Goal: Information Seeking & Learning: Learn about a topic

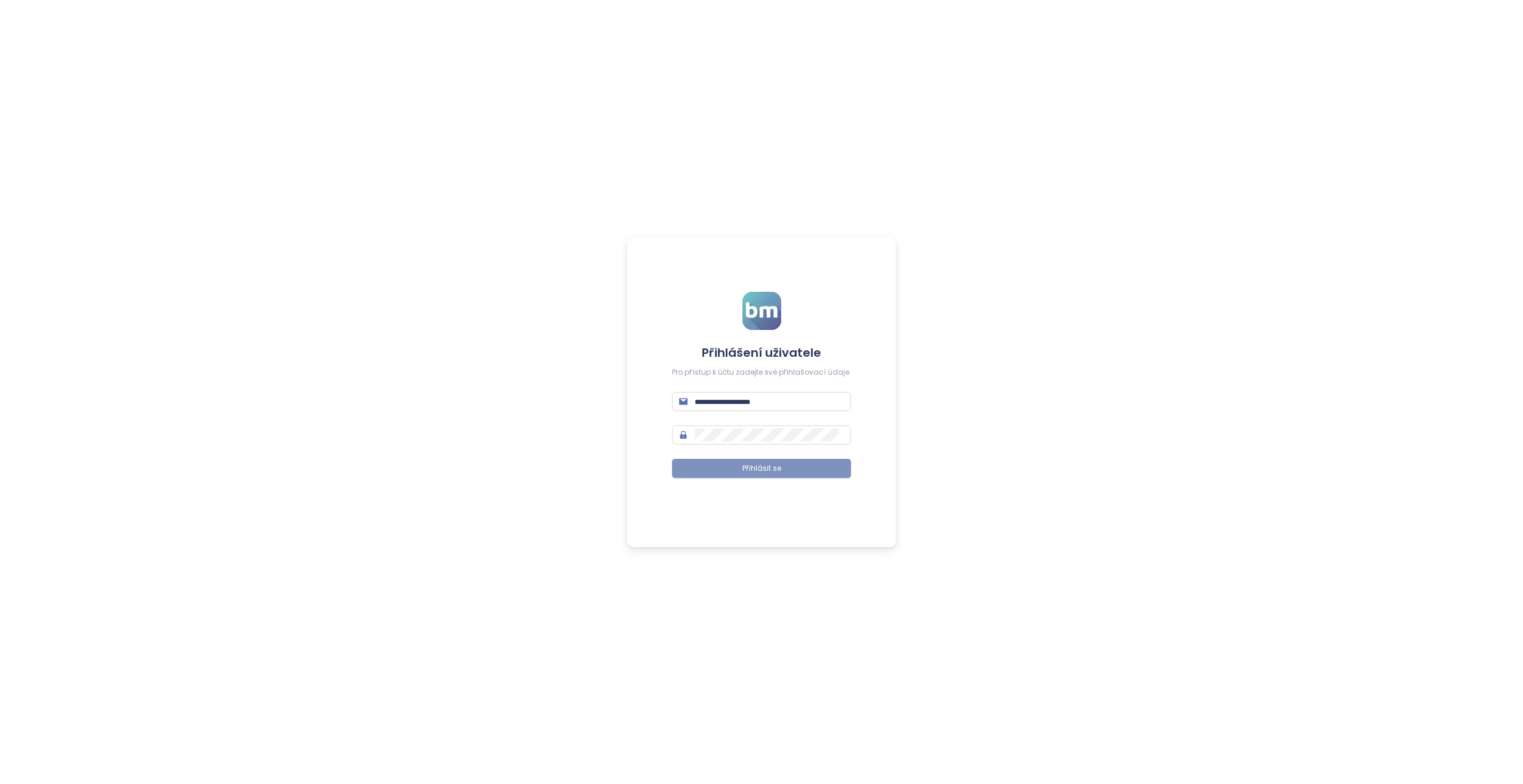
type input "**********"
click at [761, 462] on button "Přihlásit se" at bounding box center [762, 468] width 179 height 19
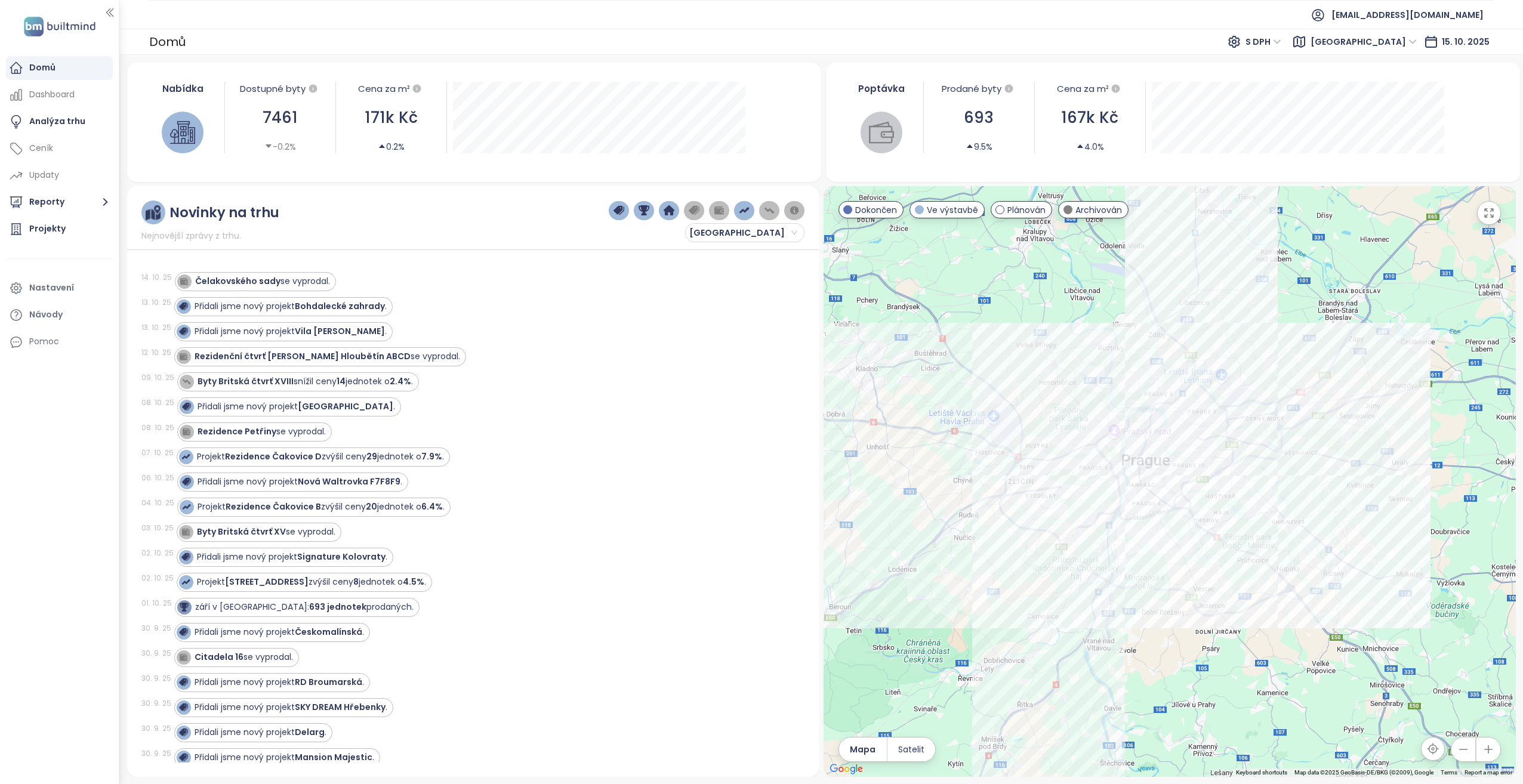
click at [1494, 752] on button "button" at bounding box center [1488, 749] width 24 height 24
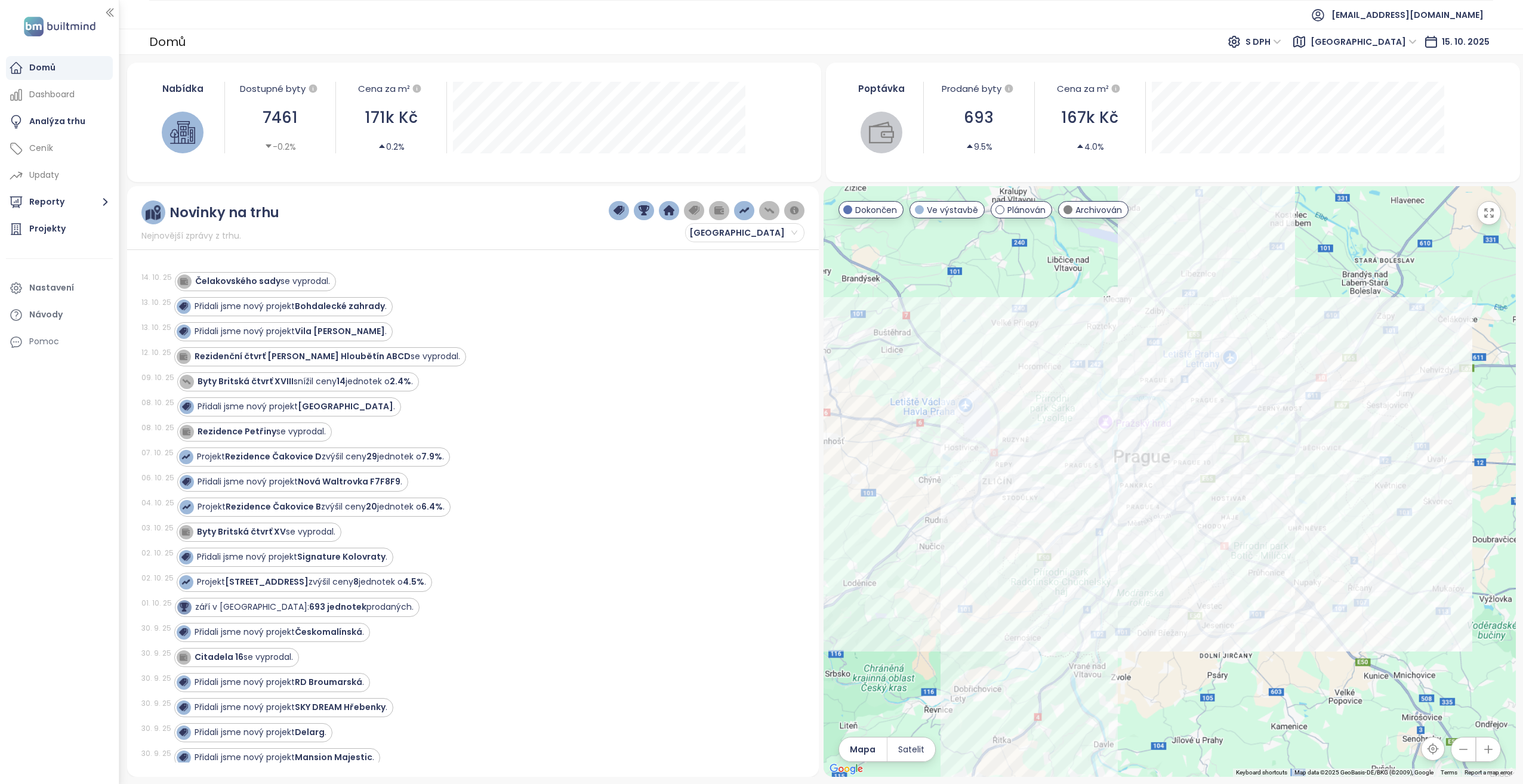
click at [1494, 752] on button "button" at bounding box center [1488, 749] width 24 height 24
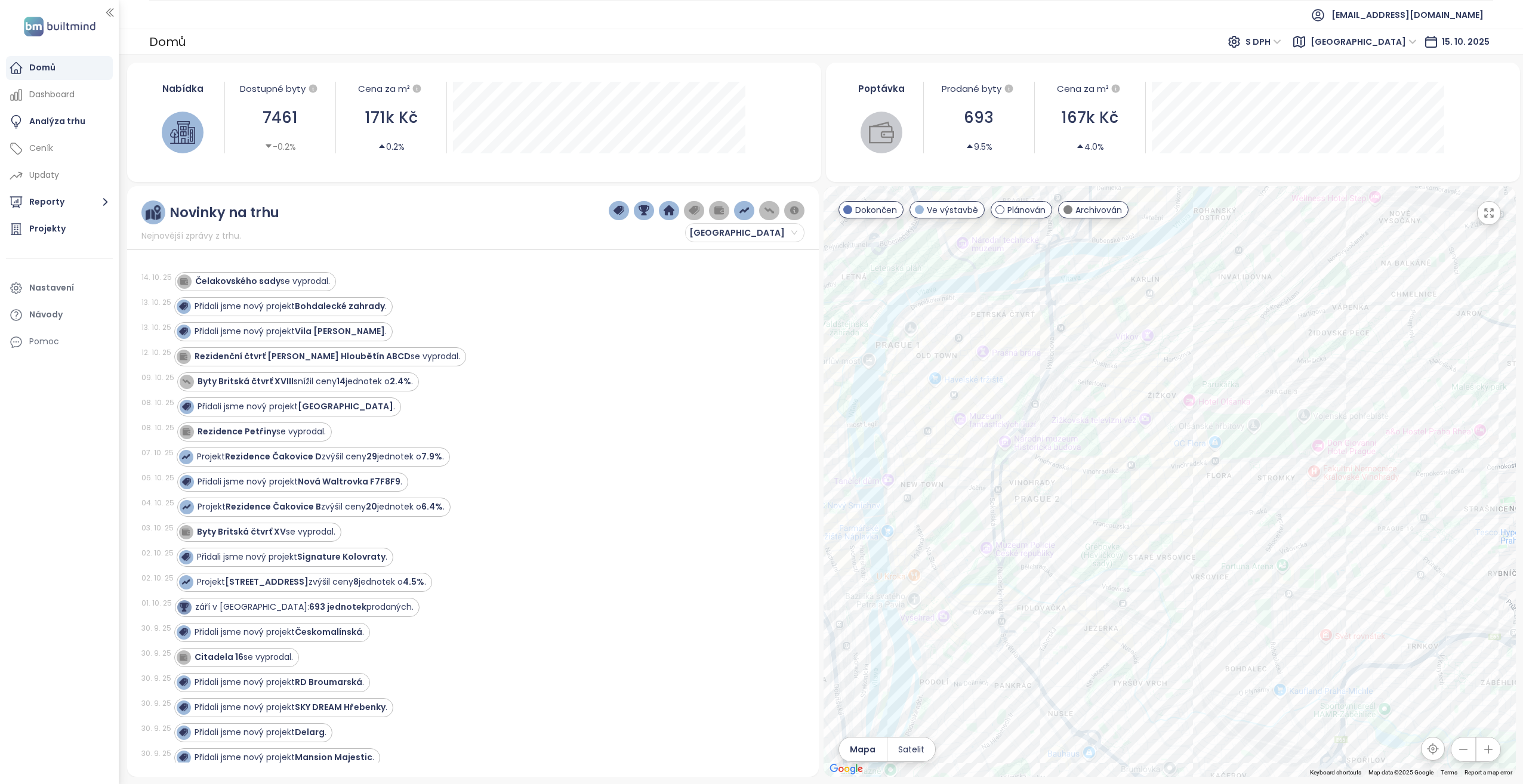
drag, startPoint x: 1303, startPoint y: 408, endPoint x: 1385, endPoint y: 593, distance: 202.4
click at [1385, 593] on div at bounding box center [1169, 482] width 692 height 591
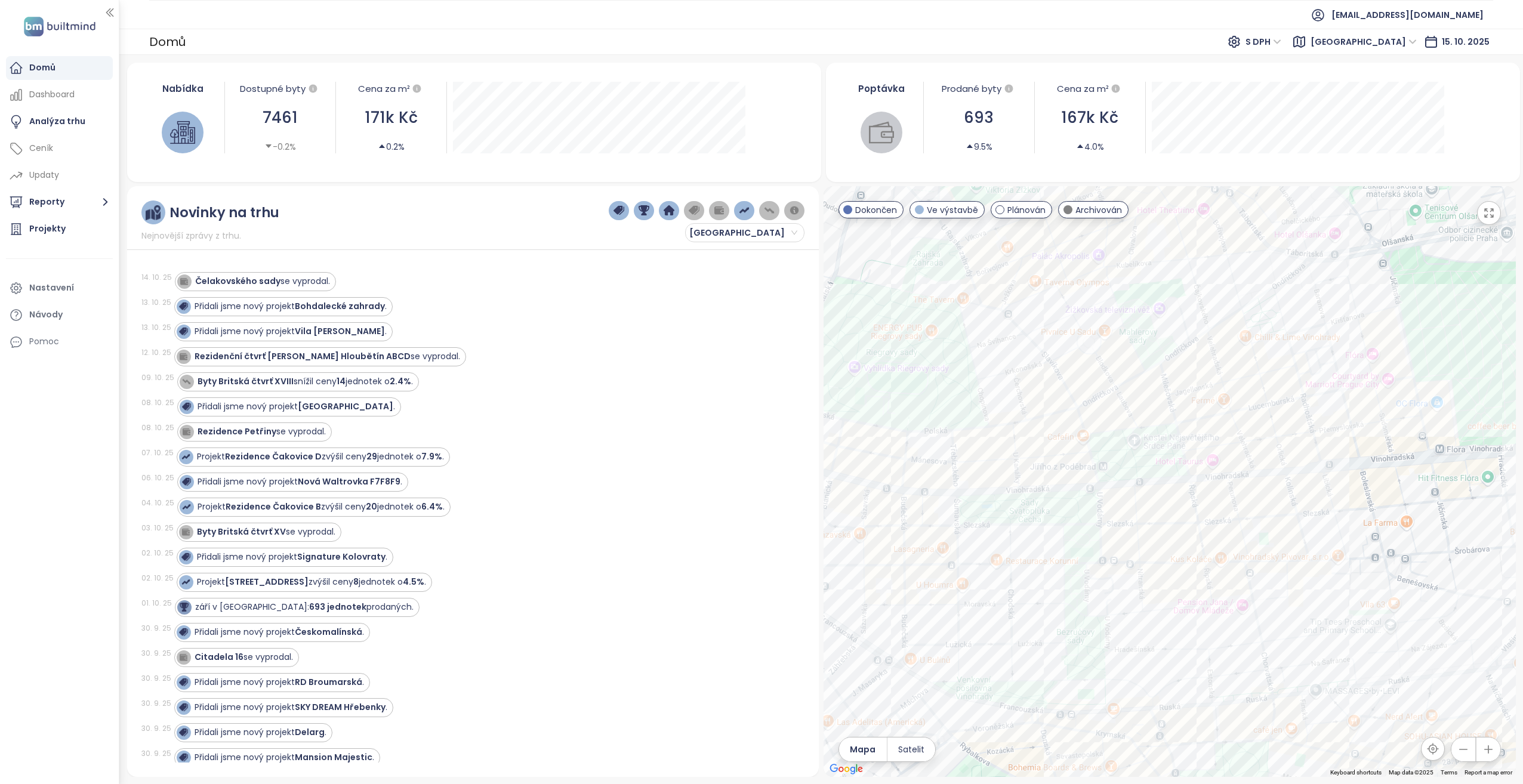
drag, startPoint x: 1018, startPoint y: 652, endPoint x: 1028, endPoint y: 450, distance: 202.2
click at [1028, 450] on div at bounding box center [1169, 482] width 692 height 591
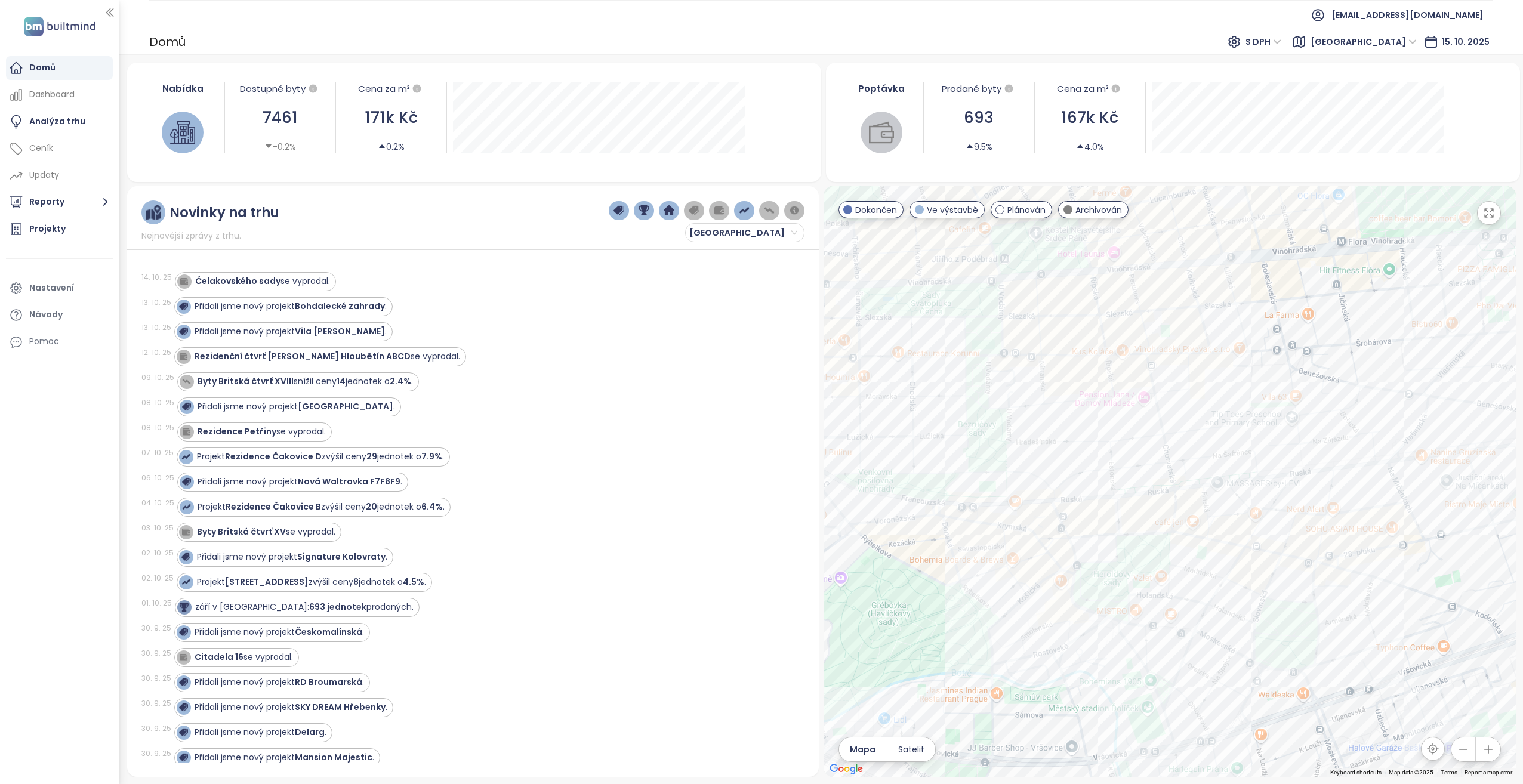
drag, startPoint x: 1225, startPoint y: 654, endPoint x: 1126, endPoint y: 445, distance: 231.3
click at [1126, 445] on div at bounding box center [1169, 482] width 692 height 591
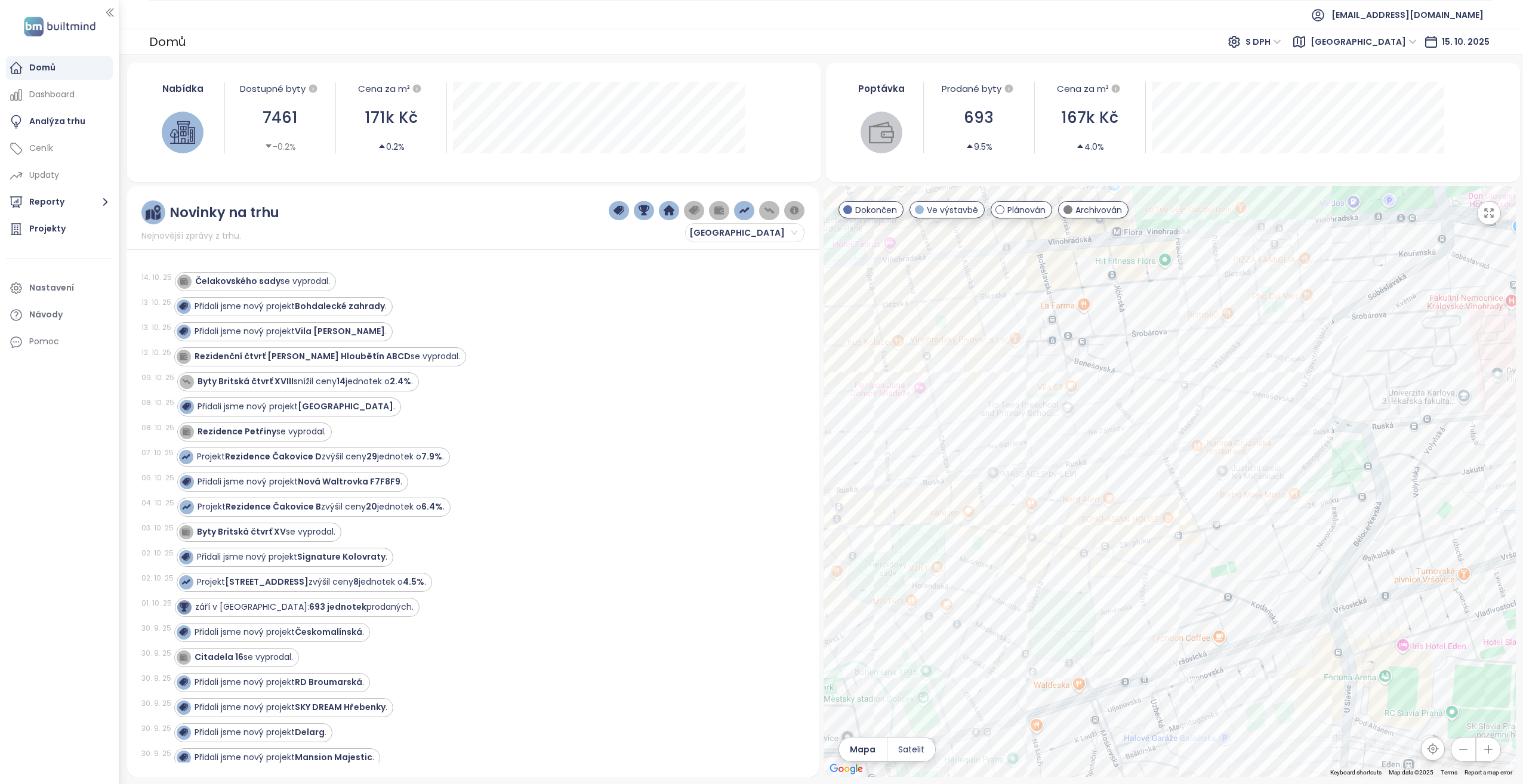
drag, startPoint x: 1448, startPoint y: 604, endPoint x: 1197, endPoint y: 593, distance: 251.2
click at [1203, 594] on div at bounding box center [1169, 482] width 692 height 591
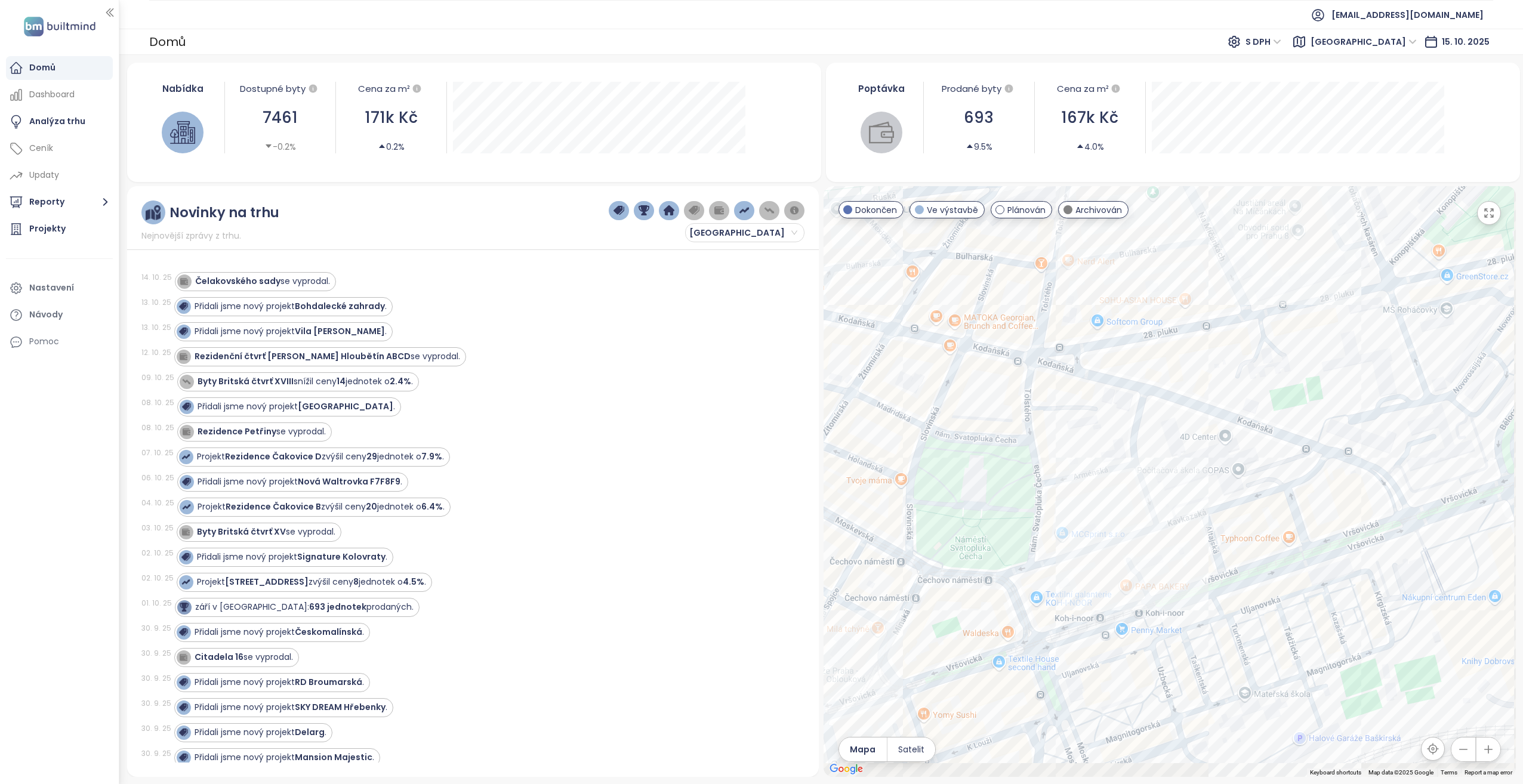
drag, startPoint x: 1343, startPoint y: 699, endPoint x: 1292, endPoint y: 576, distance: 133.2
click at [1292, 576] on div at bounding box center [1169, 482] width 692 height 591
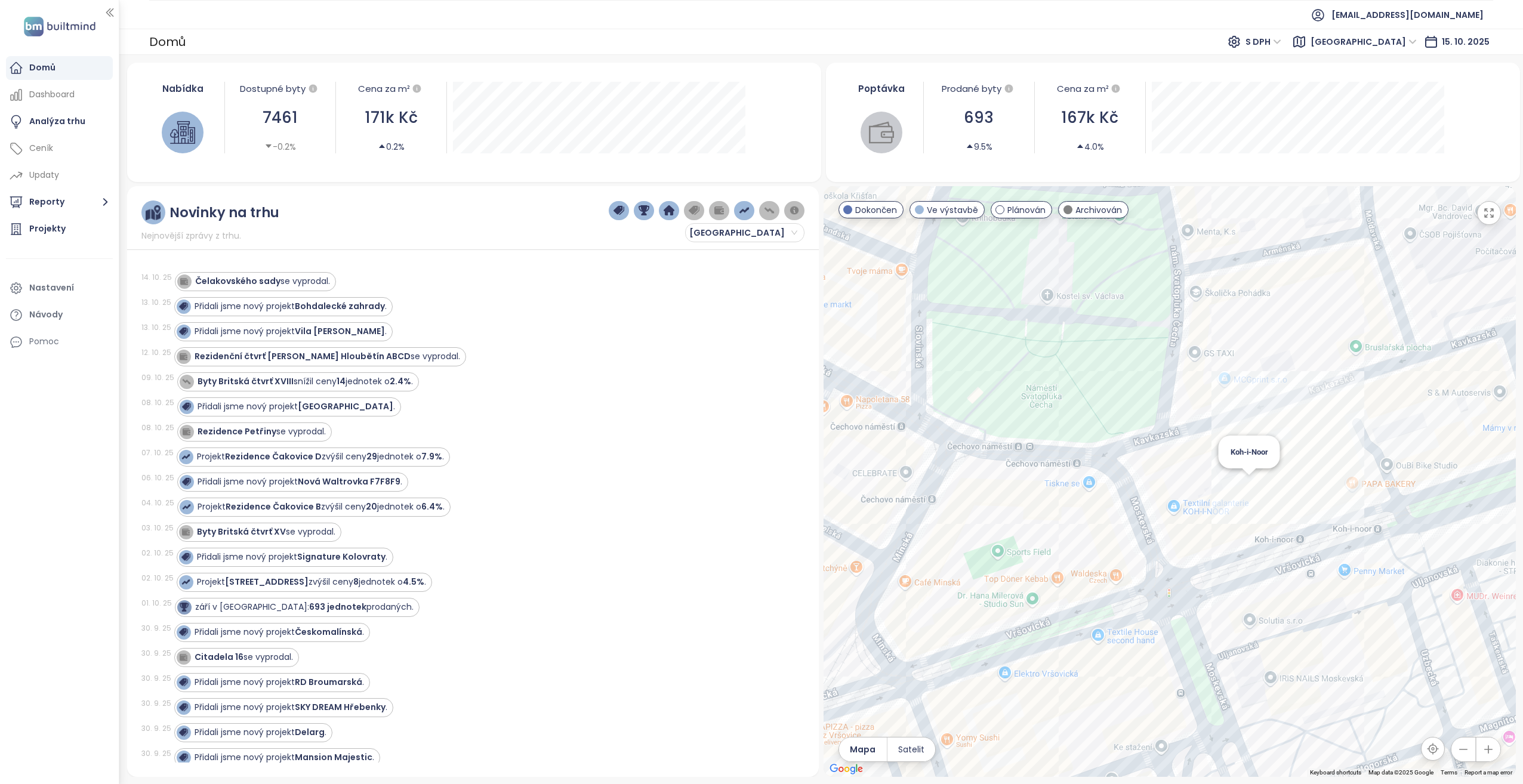
click at [1251, 483] on div "Koh-i-Noor" at bounding box center [1169, 482] width 692 height 591
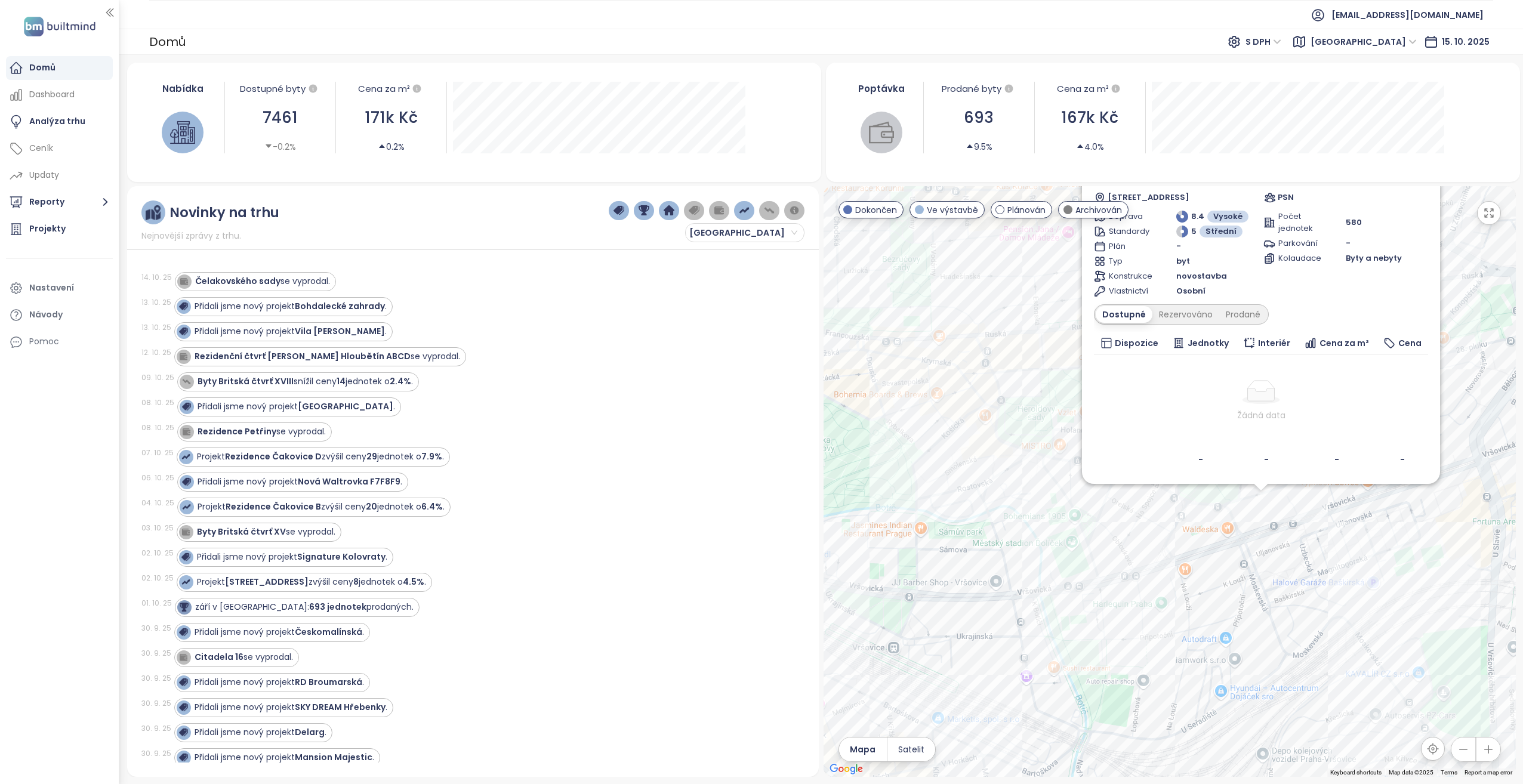
drag, startPoint x: 1279, startPoint y: 661, endPoint x: 1307, endPoint y: 515, distance: 148.7
click at [1307, 515] on div "Koh-i-Noor Plánován [STREET_ADDRESS] PSN Doprava 8.4 Vysoké Standardy [GEOGRAPH…" at bounding box center [1169, 482] width 692 height 591
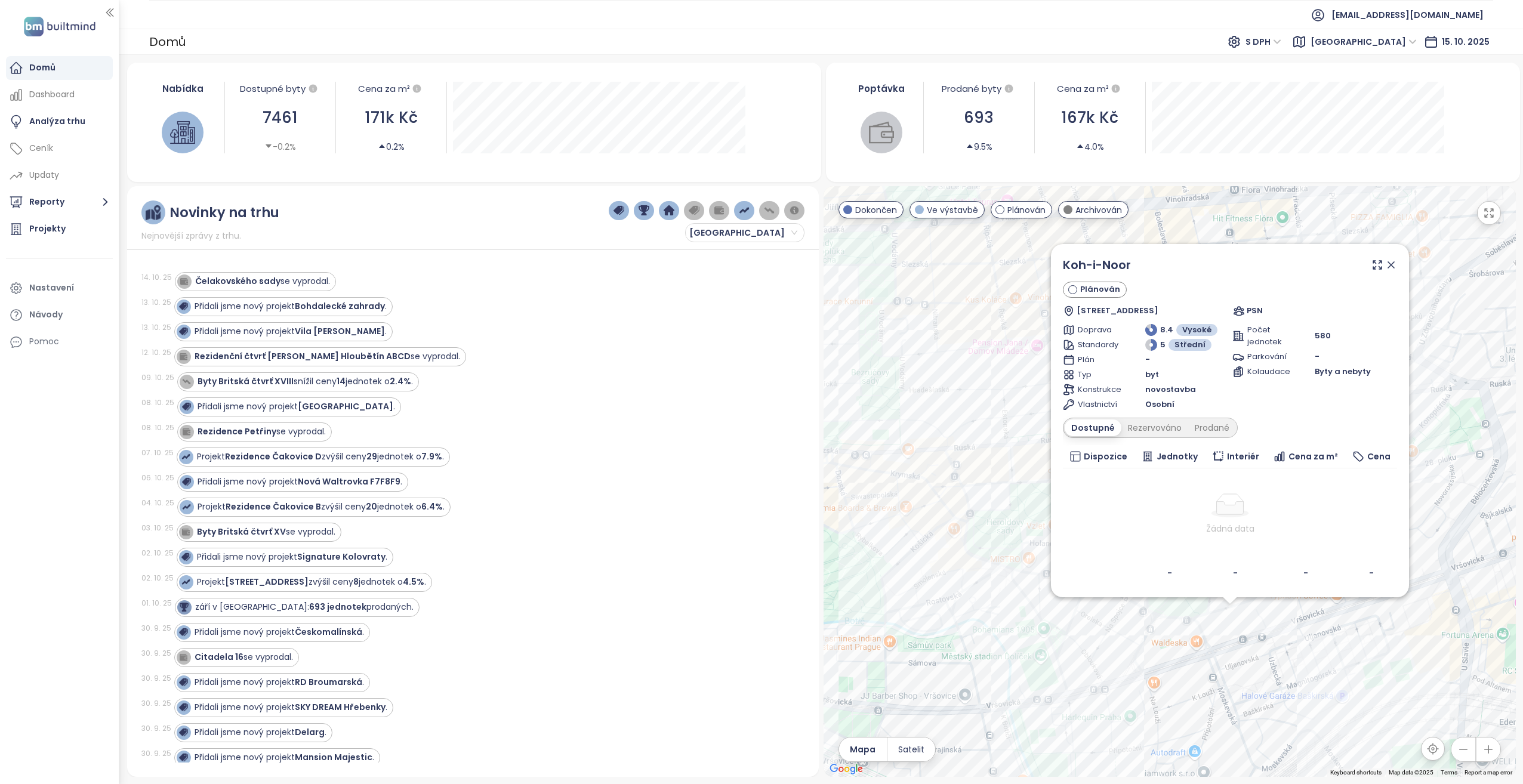
drag, startPoint x: 1477, startPoint y: 279, endPoint x: 1412, endPoint y: 328, distance: 81.4
click at [1444, 433] on div "Koh-i-Noor Plánován [STREET_ADDRESS] PSN Doprava 8.4 Vysoké Standardy [GEOGRAPH…" at bounding box center [1169, 482] width 692 height 591
click at [1392, 260] on icon at bounding box center [1390, 262] width 6 height 6
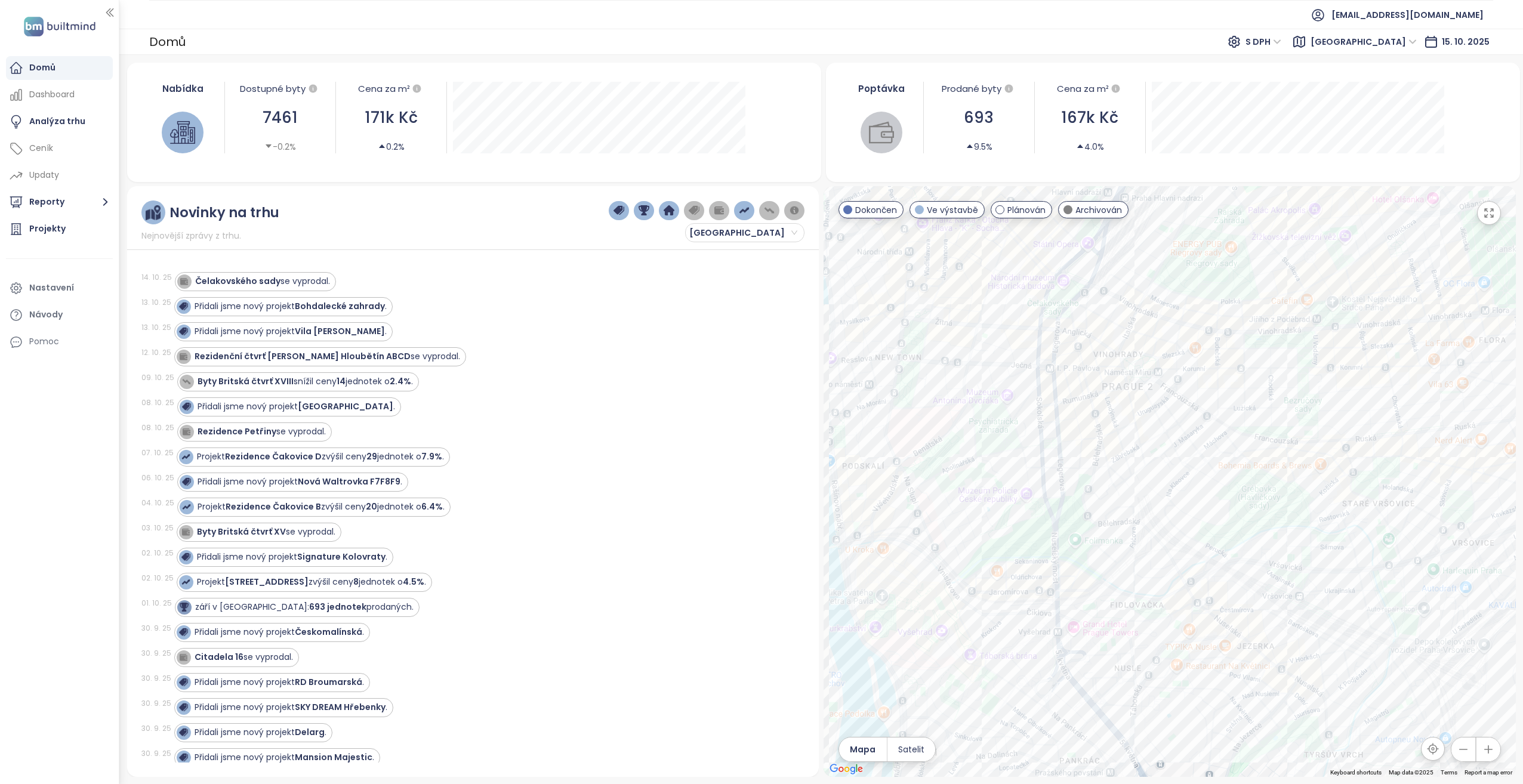
drag, startPoint x: 1091, startPoint y: 521, endPoint x: 1304, endPoint y: 528, distance: 213.1
click at [1304, 528] on div at bounding box center [1169, 482] width 692 height 591
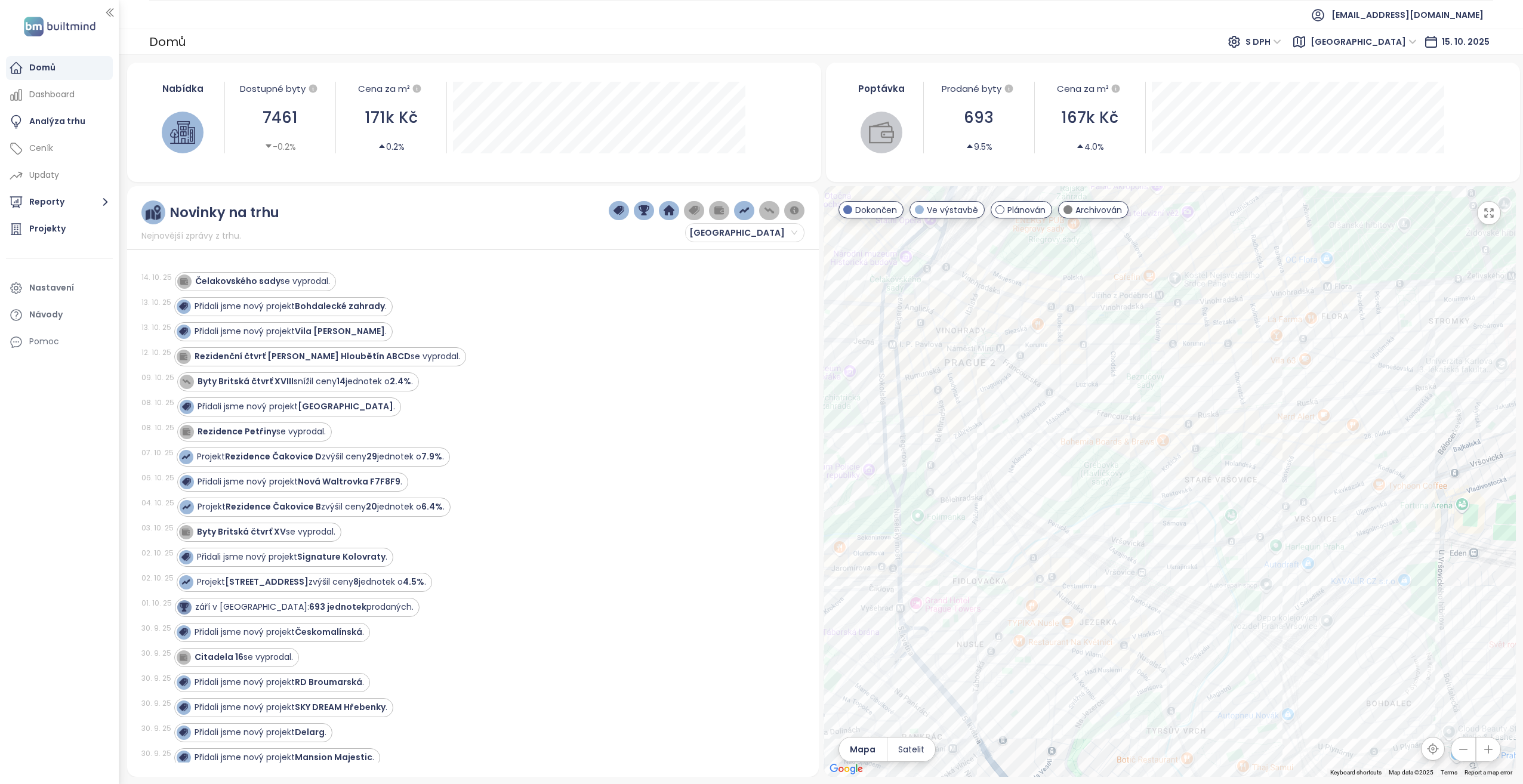
drag, startPoint x: 1374, startPoint y: 592, endPoint x: 1215, endPoint y: 568, distance: 160.8
click at [1215, 568] on div at bounding box center [1169, 482] width 692 height 591
click at [1254, 497] on div "Na spojce 2" at bounding box center [1169, 482] width 692 height 591
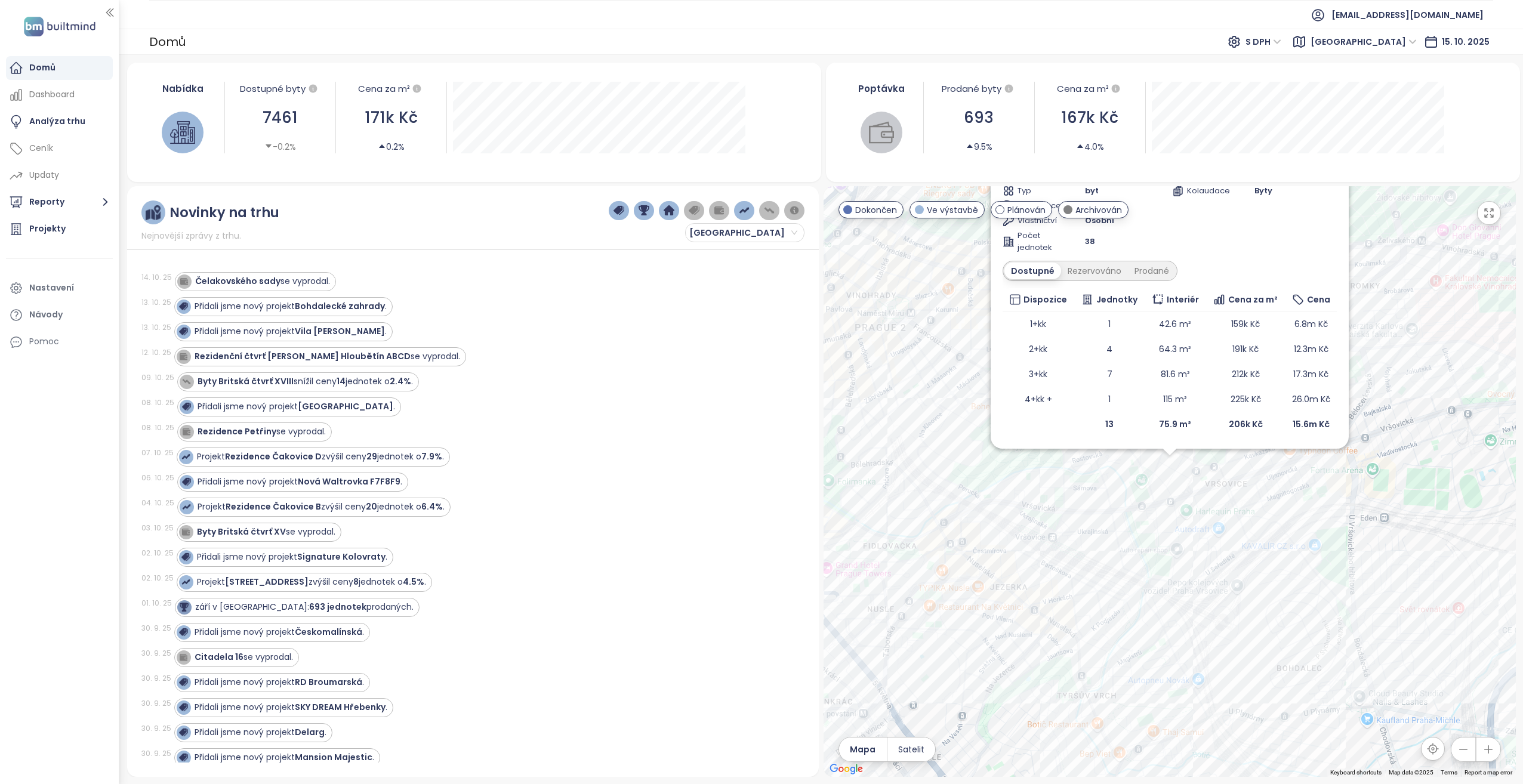
click at [1281, 43] on span "S DPH" at bounding box center [1263, 42] width 36 height 18
click at [1328, 83] on div "Bez DPH" at bounding box center [1340, 84] width 33 height 13
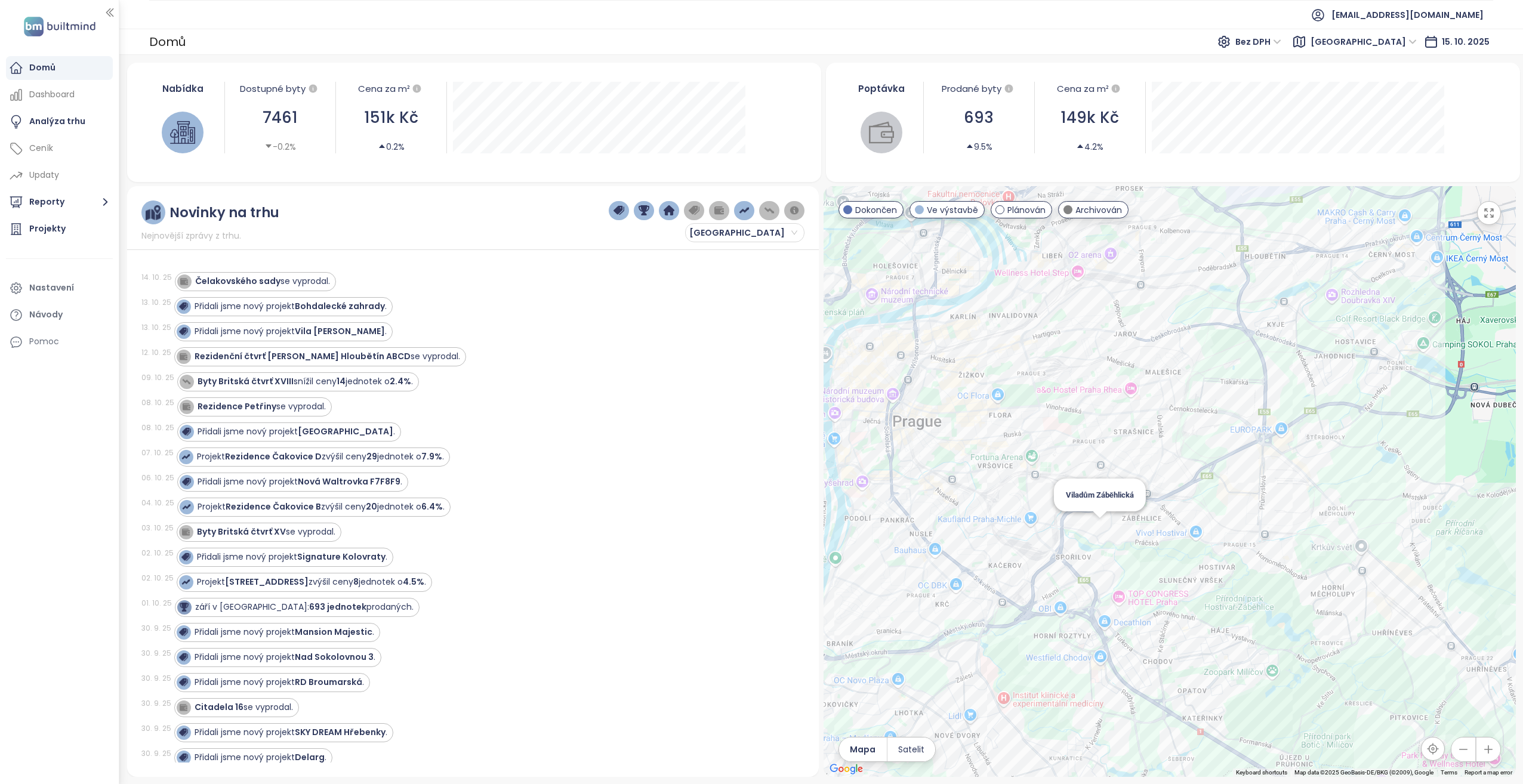
drag, startPoint x: 974, startPoint y: 496, endPoint x: 1100, endPoint y: 521, distance: 128.5
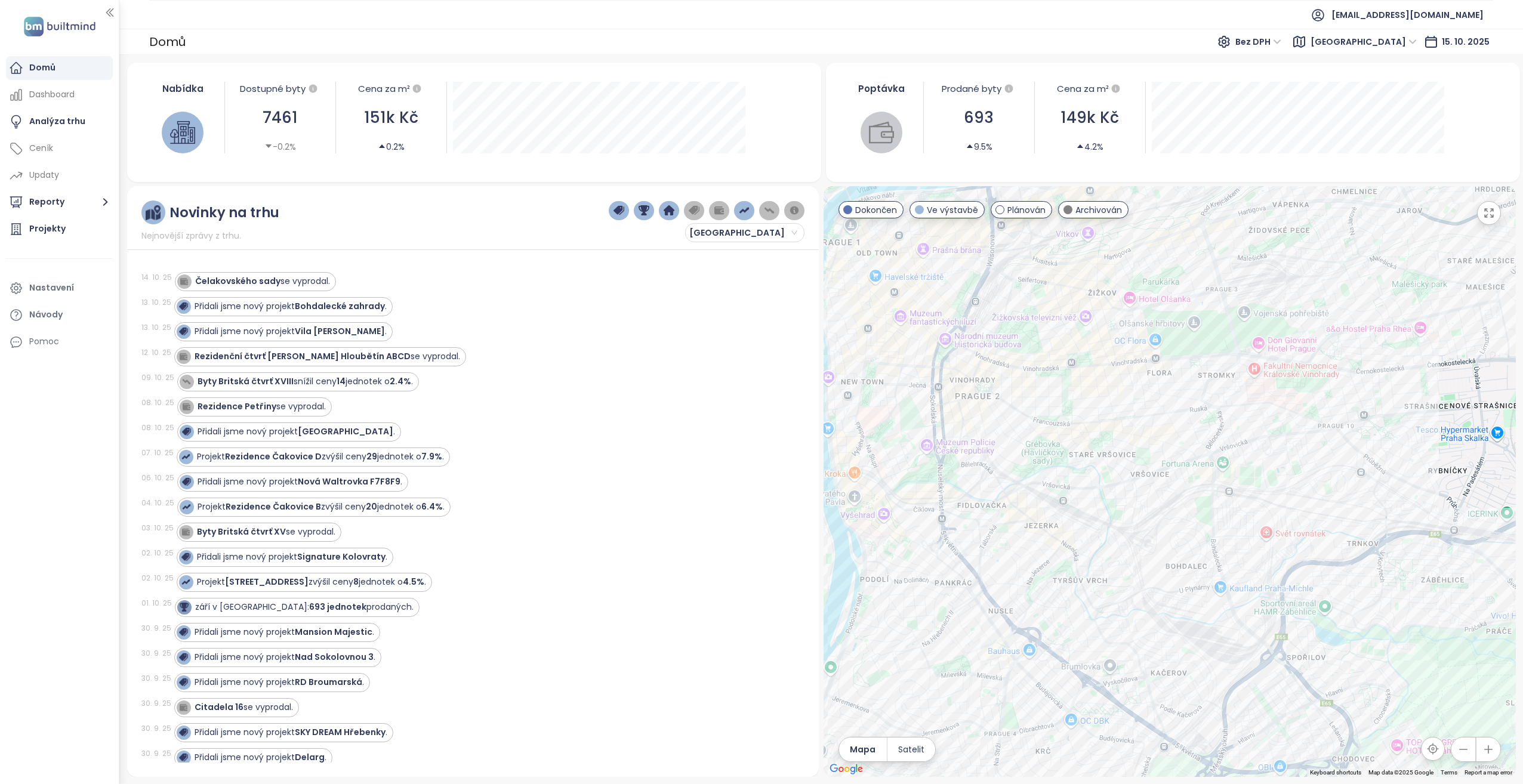
drag, startPoint x: 987, startPoint y: 481, endPoint x: 1128, endPoint y: 504, distance: 142.9
click at [1128, 504] on div at bounding box center [1169, 482] width 692 height 591
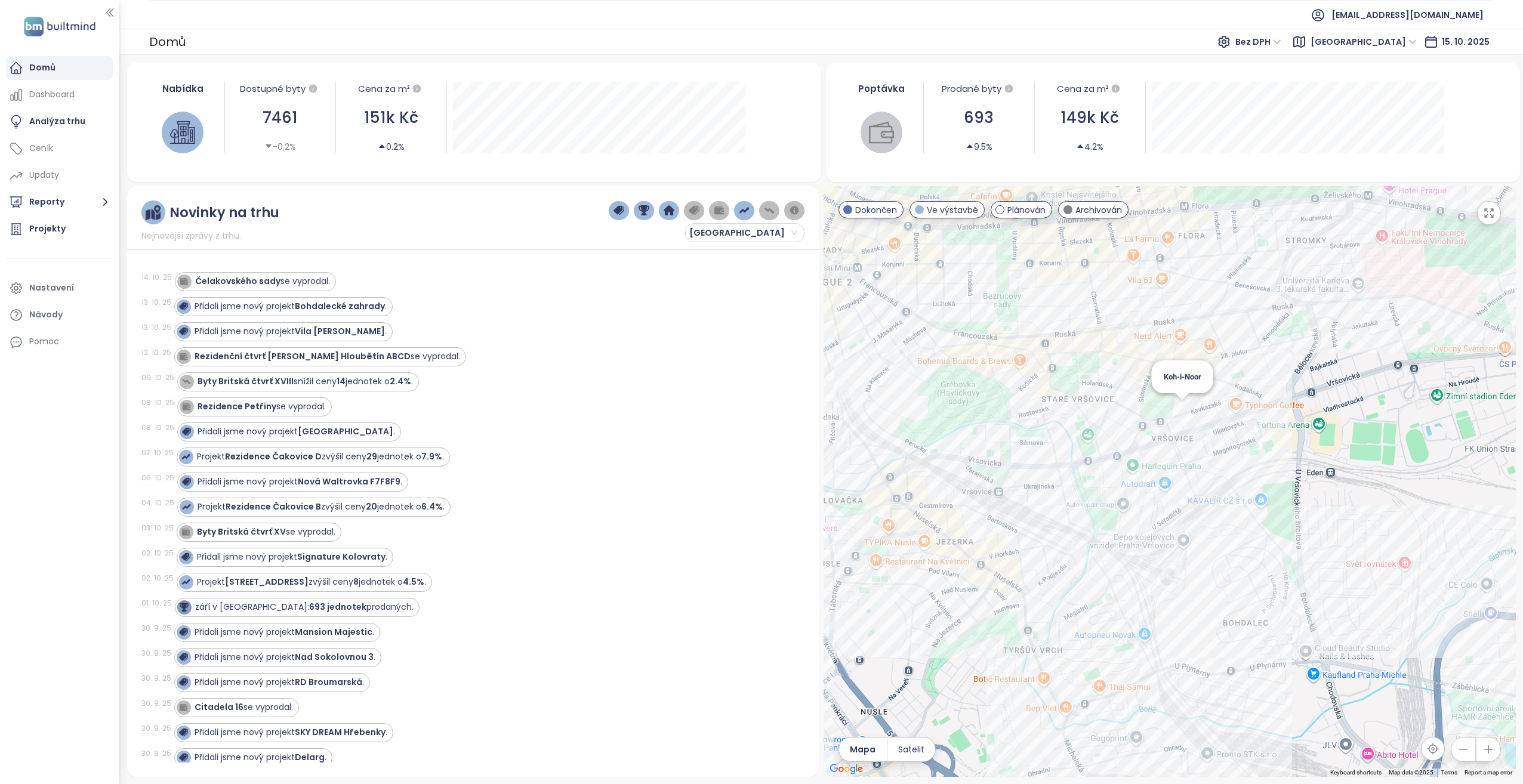
click at [1180, 411] on div "Koh-i-Noor" at bounding box center [1169, 482] width 692 height 591
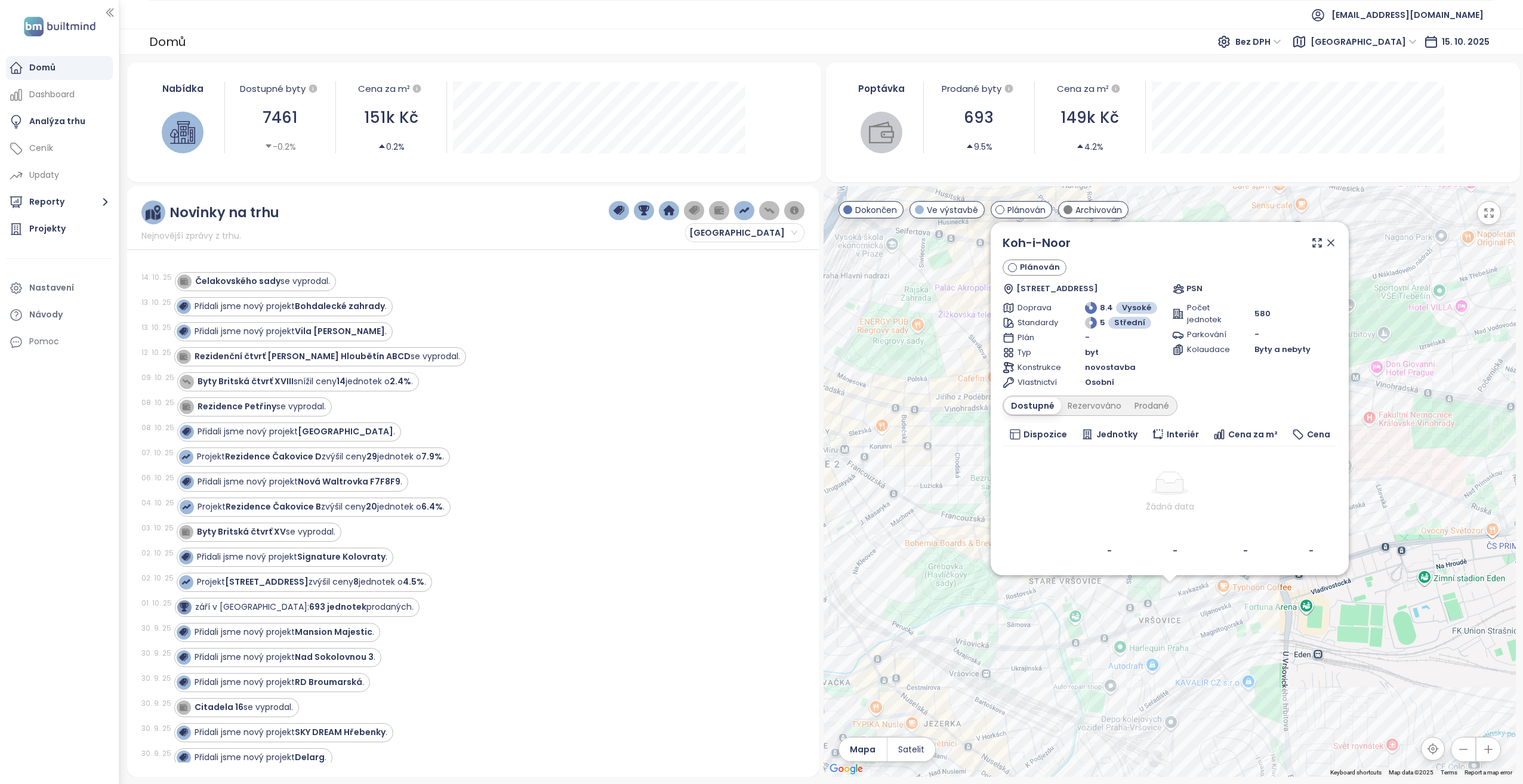
click at [1101, 604] on div "Koh-i-Noor Plánován [STREET_ADDRESS] PSN Doprava 8.4 Vysoké Standardy [GEOGRAPH…" at bounding box center [1169, 482] width 692 height 591
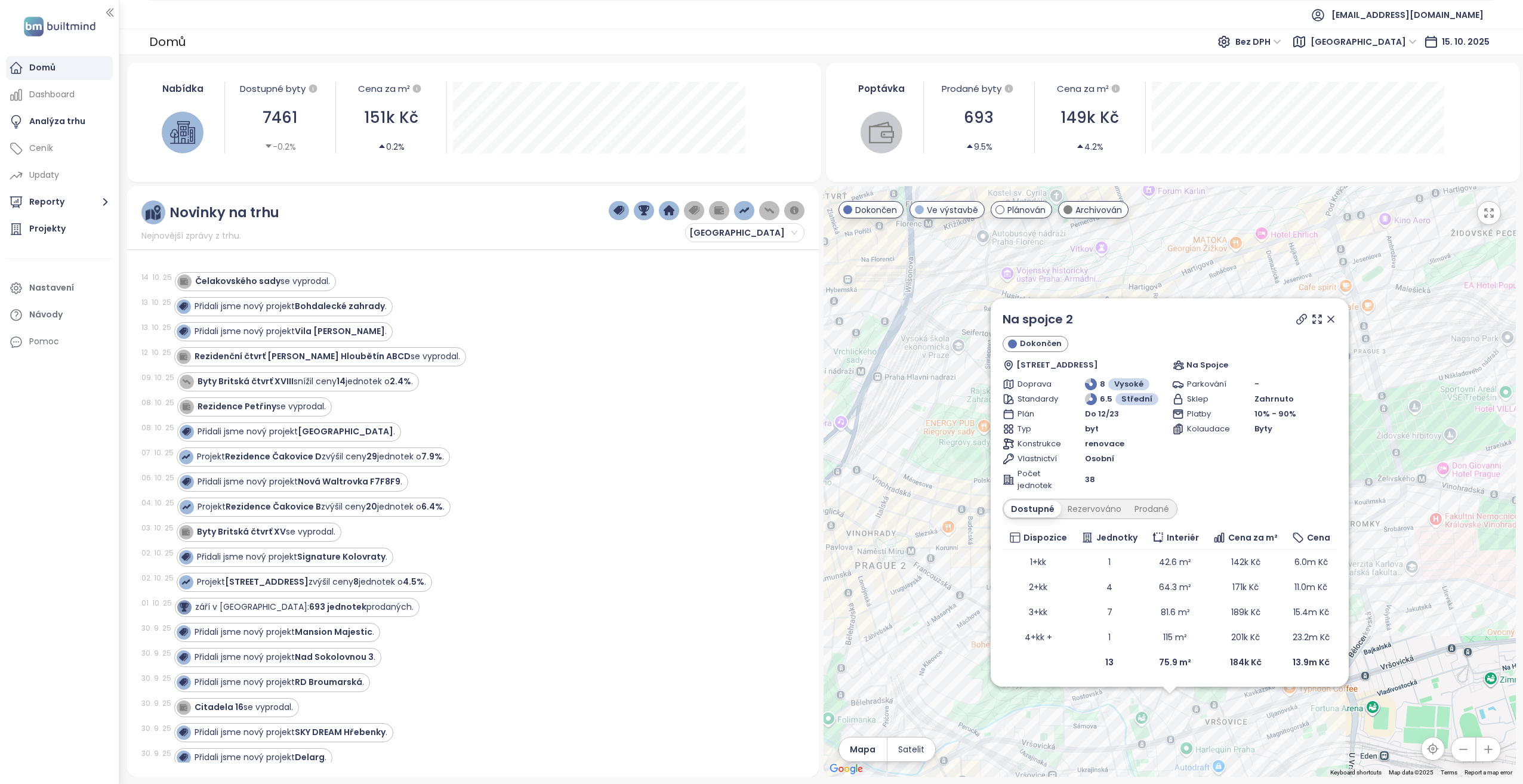
click at [1329, 320] on icon at bounding box center [1330, 319] width 12 height 12
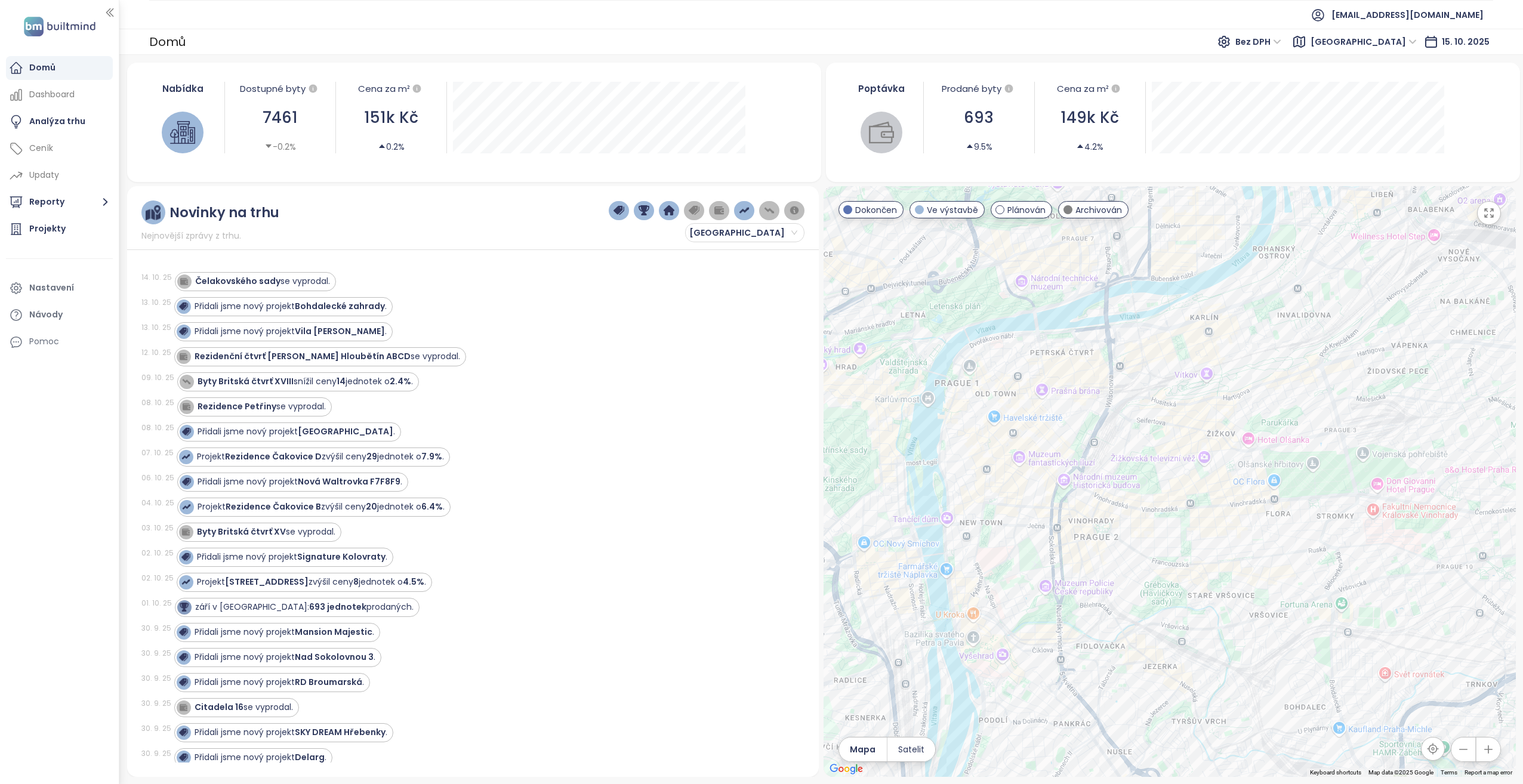
drag, startPoint x: 1322, startPoint y: 492, endPoint x: 1340, endPoint y: 469, distance: 29.2
click at [1340, 469] on div at bounding box center [1169, 482] width 692 height 591
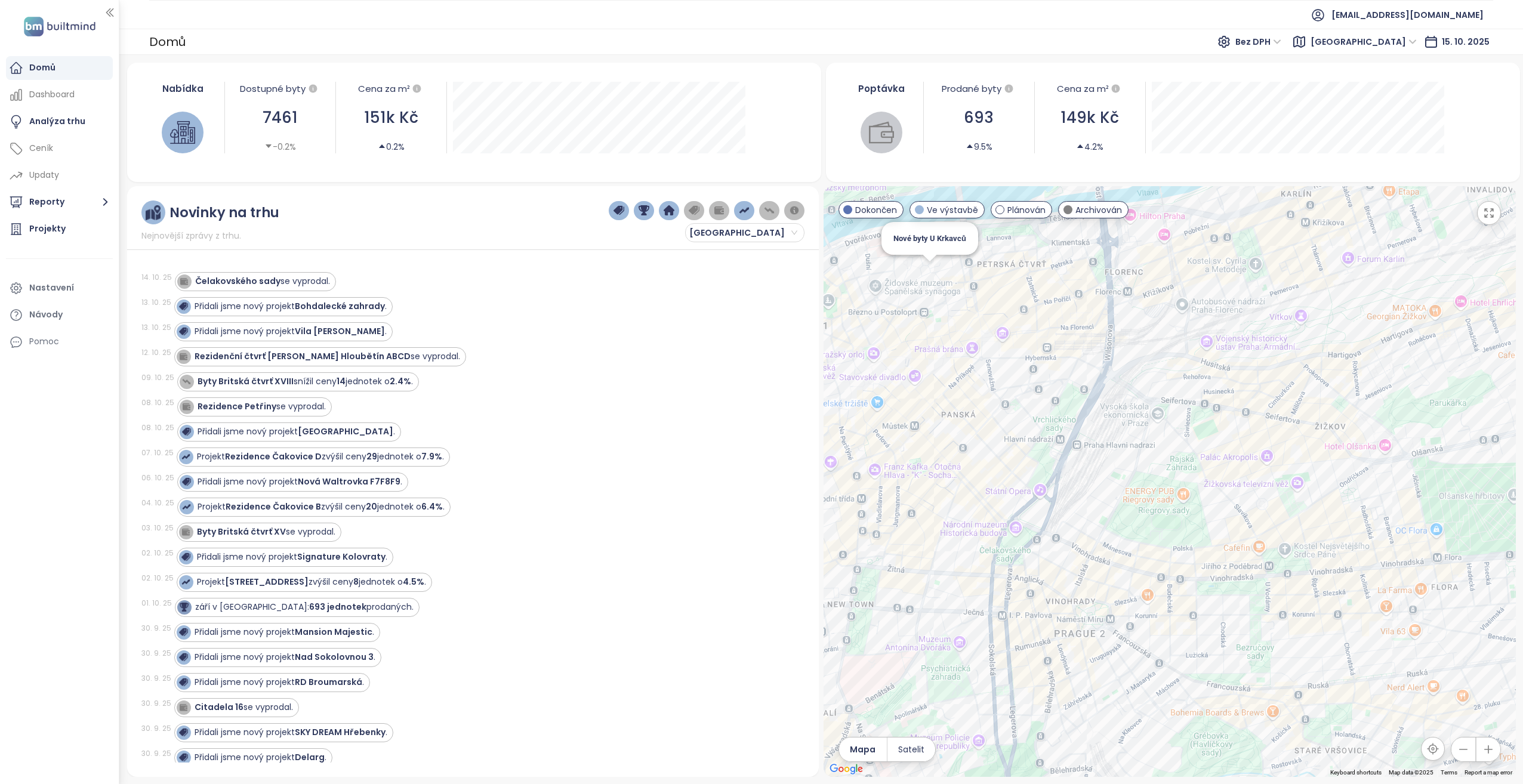
click at [931, 272] on div "Nové byty U Krkavců" at bounding box center [1169, 482] width 692 height 591
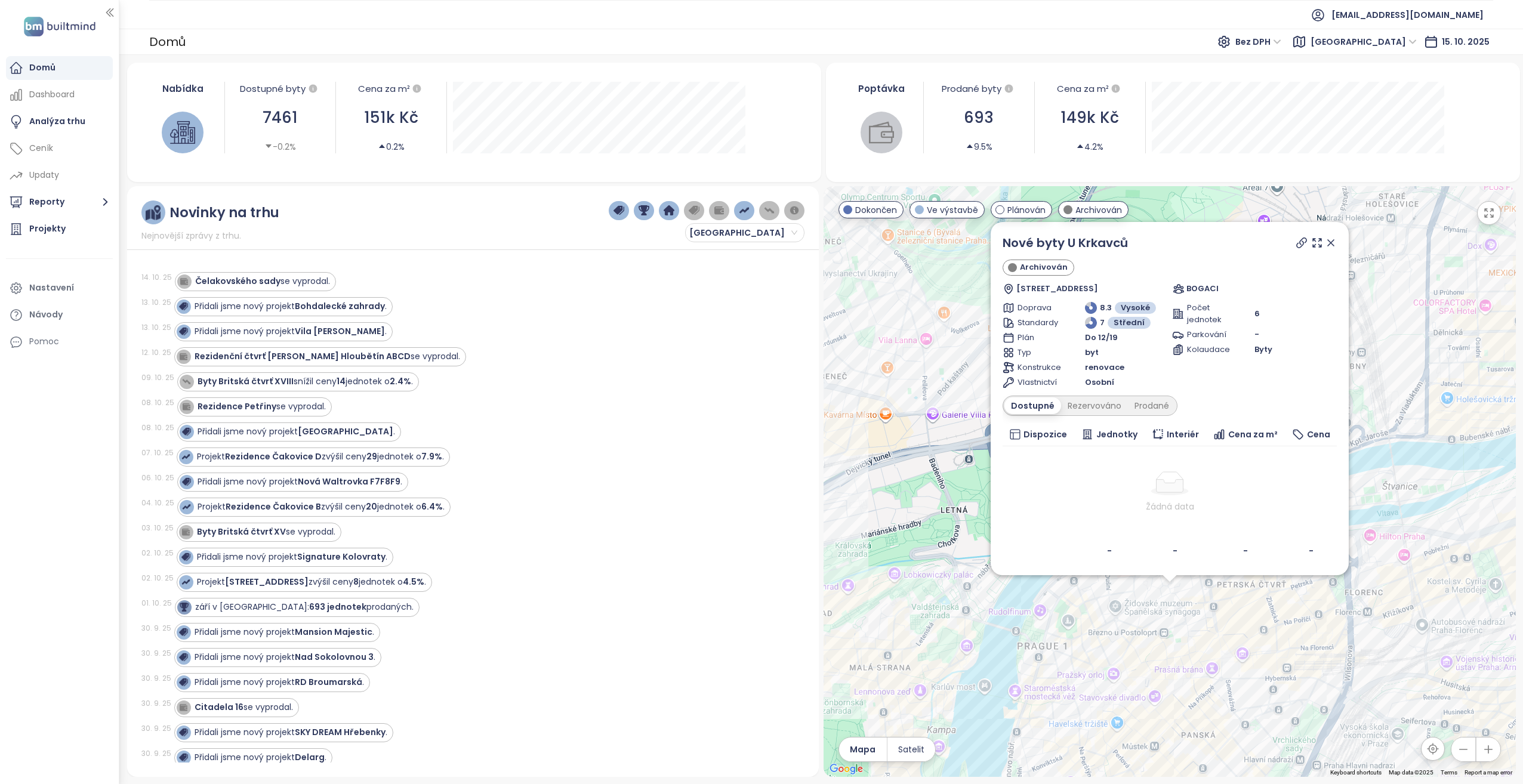
click at [903, 615] on div "Nové byty U Krkavců Archivován Dlouhá 735/25, 110 00 Praha 1-[GEOGRAPHIC_DATA],…" at bounding box center [1169, 482] width 692 height 591
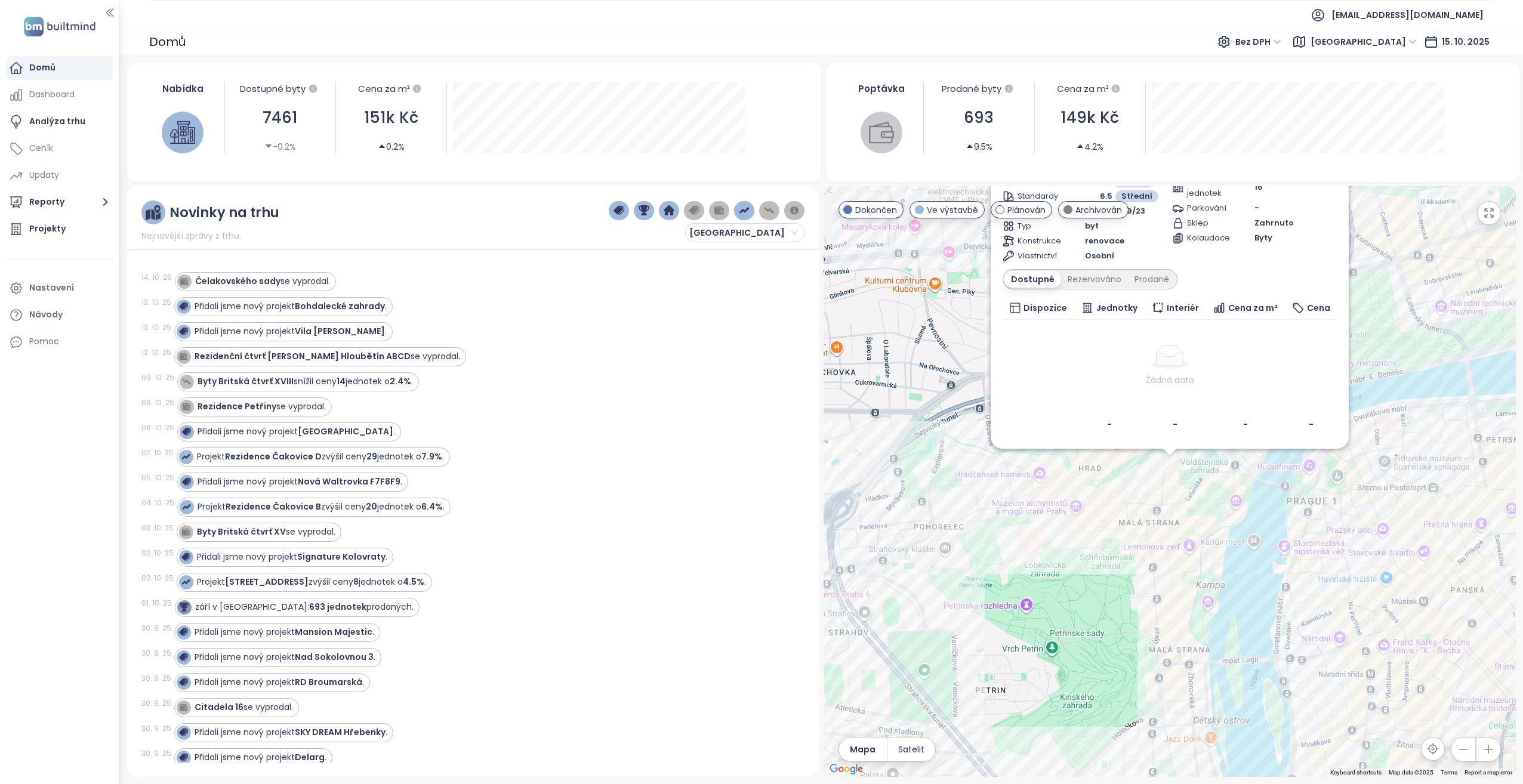
click at [1453, 617] on div "[GEOGRAPHIC_DATA] VII Archivován [GEOGRAPHIC_DATA]. [GEOGRAPHIC_DATA], [GEOGRAP…" at bounding box center [1169, 482] width 692 height 591
click at [1442, 618] on div "[GEOGRAPHIC_DATA] VII Archivován [GEOGRAPHIC_DATA]. [GEOGRAPHIC_DATA], [GEOGRAP…" at bounding box center [1169, 482] width 692 height 591
